Goal: Information Seeking & Learning: Learn about a topic

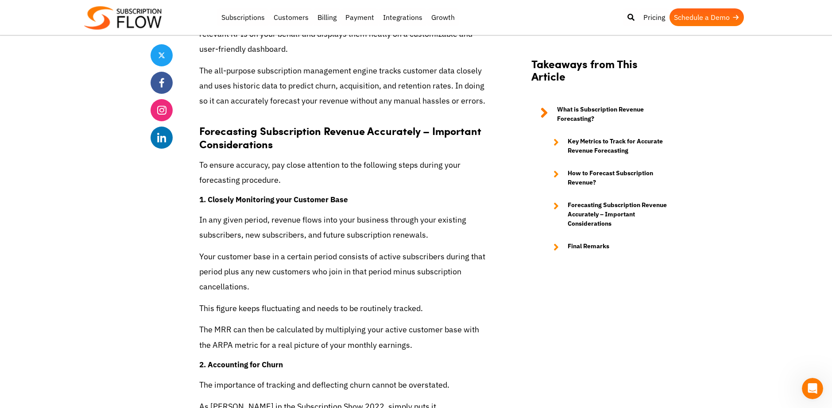
scroll to position [2657, 0]
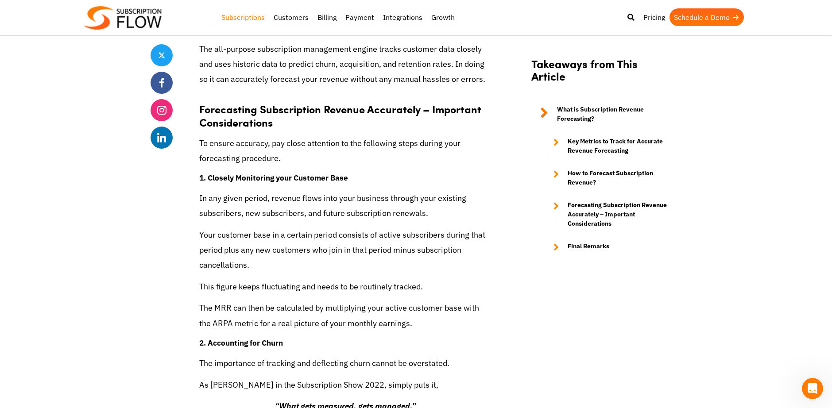
click at [250, 17] on link "Subscriptions" at bounding box center [243, 17] width 52 height 18
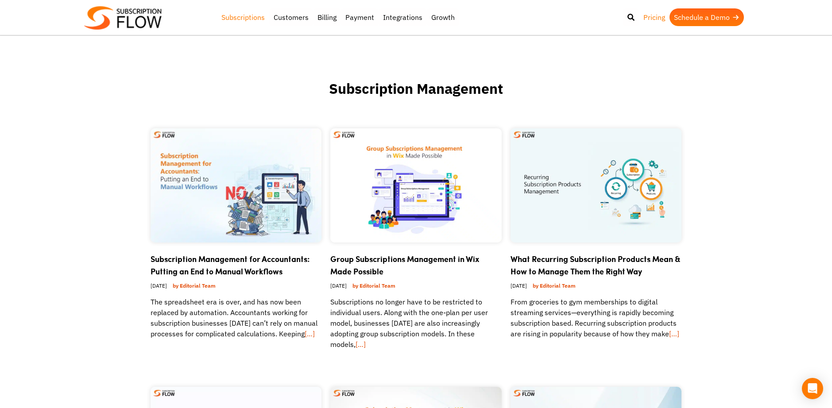
click at [661, 17] on link "Pricing" at bounding box center [654, 17] width 31 height 18
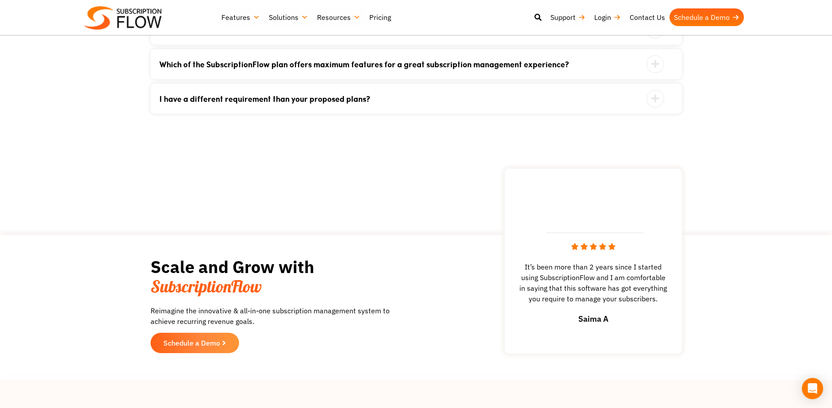
scroll to position [1151, 0]
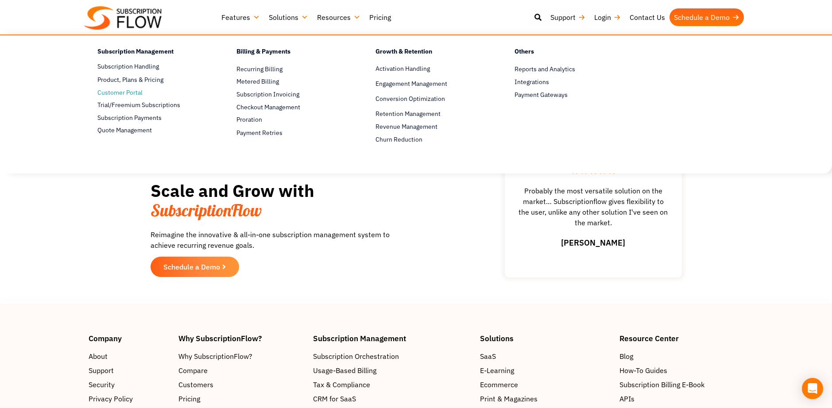
click at [113, 93] on span "Customer Portal" at bounding box center [119, 92] width 45 height 9
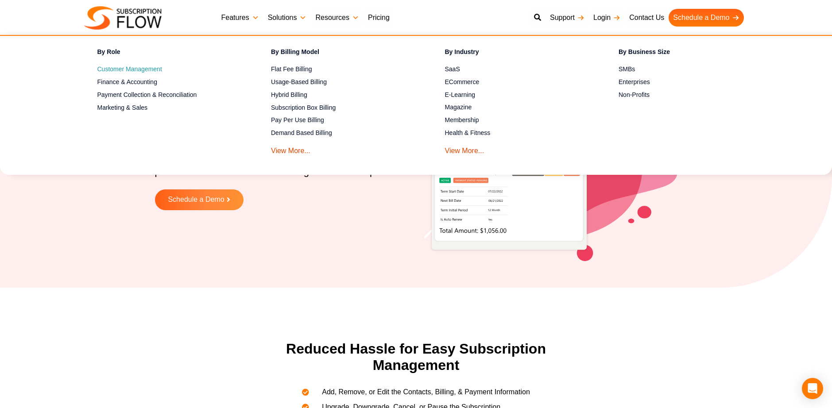
click at [162, 64] on link "Customer Management Manage & leverage the customer data to improve user experie…" at bounding box center [168, 69] width 143 height 11
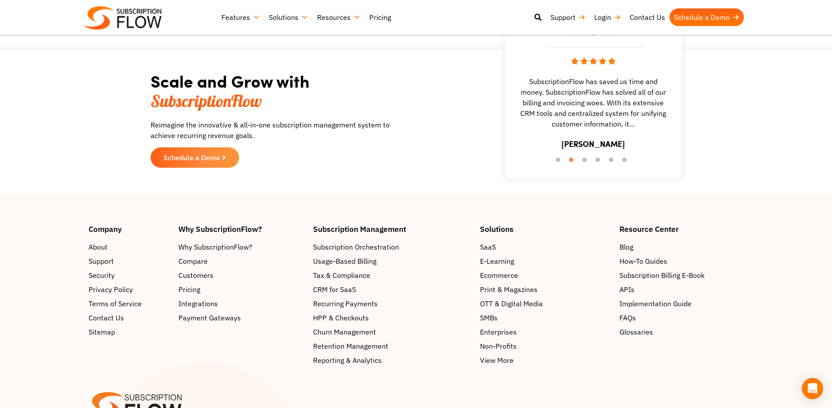
scroll to position [2037, 0]
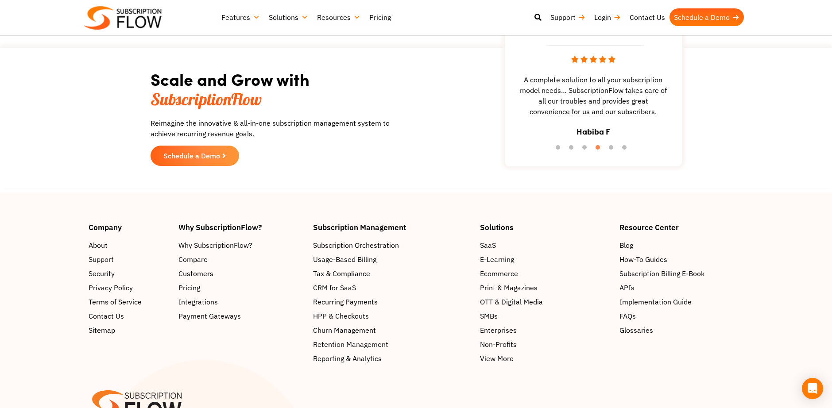
drag, startPoint x: 513, startPoint y: 347, endPoint x: 508, endPoint y: 346, distance: 4.6
click at [513, 347] on span "Non-Profits" at bounding box center [498, 344] width 37 height 11
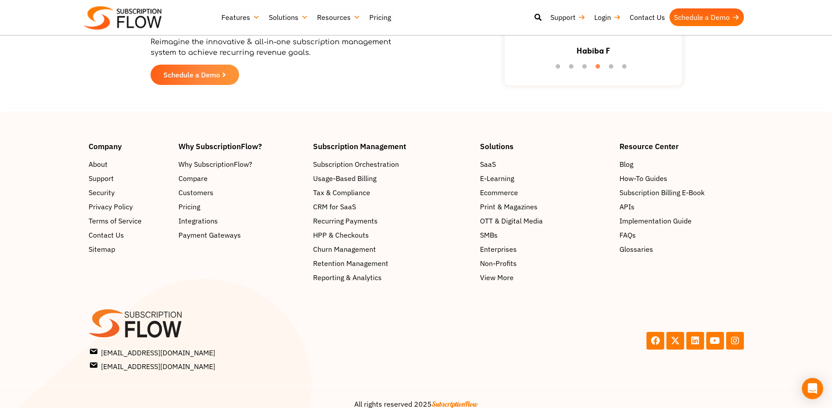
scroll to position [1650, 0]
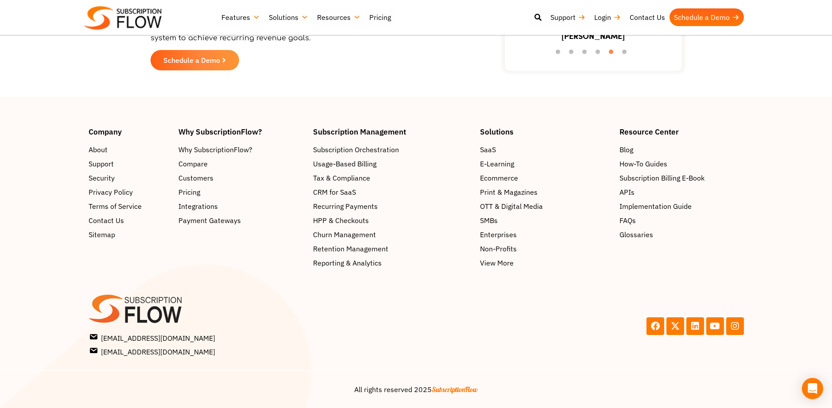
click at [678, 209] on span "Implementation Guide" at bounding box center [655, 206] width 72 height 11
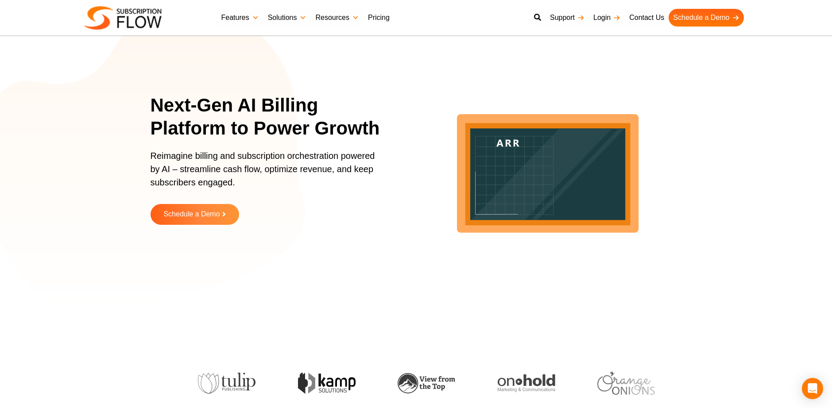
click at [385, 18] on link "Pricing" at bounding box center [379, 18] width 31 height 18
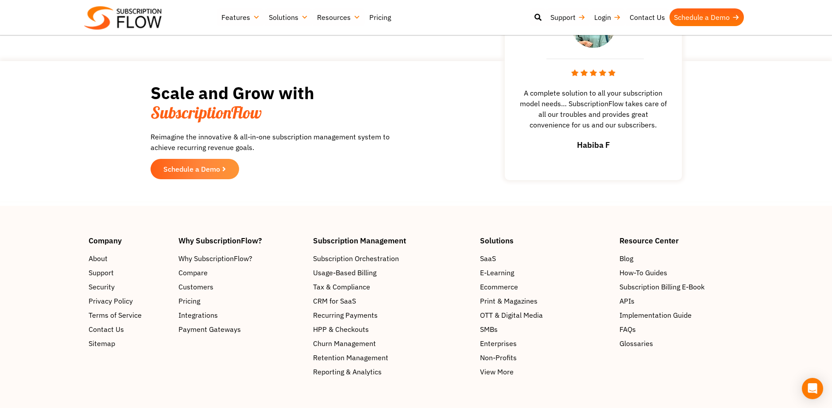
scroll to position [1362, 0]
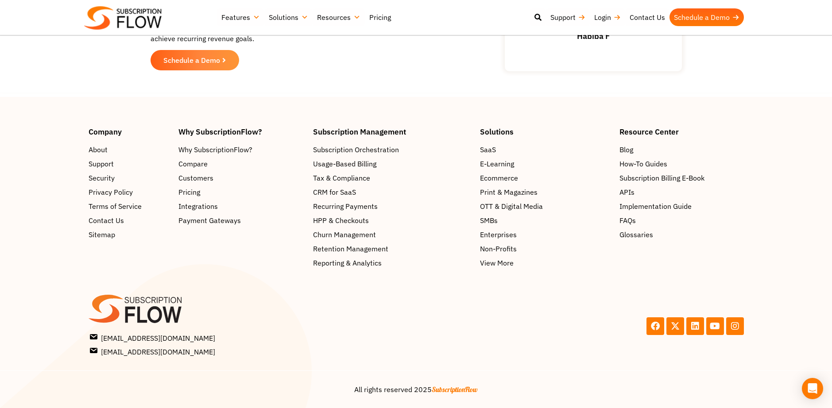
click at [183, 178] on span "Customers" at bounding box center [195, 178] width 35 height 11
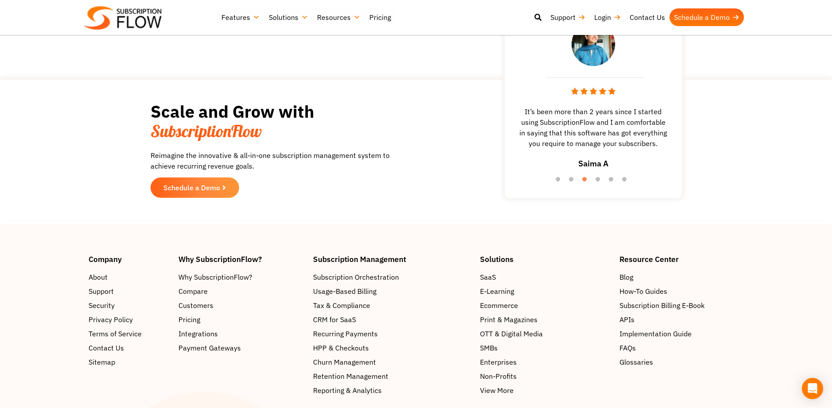
scroll to position [1417, 0]
